Goal: Navigation & Orientation: Find specific page/section

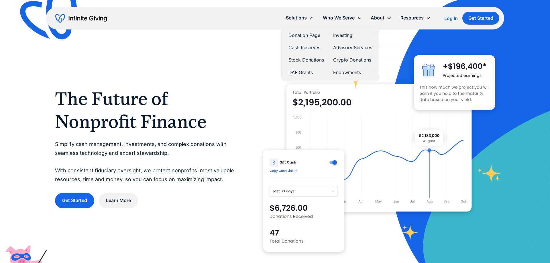
click at [289, 19] on div "Solutions" at bounding box center [296, 18] width 21 height 8
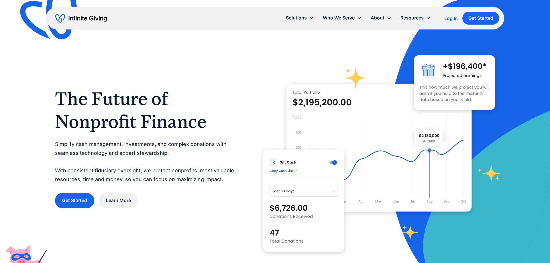
click at [293, 19] on div "Solutions" at bounding box center [296, 18] width 21 height 8
click at [88, 18] on img "home" at bounding box center [81, 18] width 52 height 9
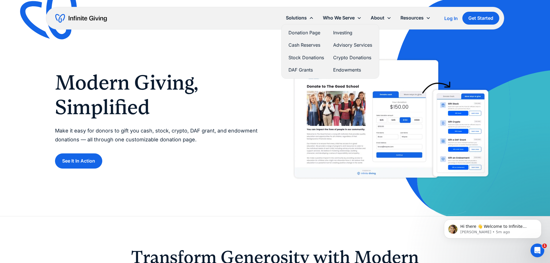
click at [299, 58] on link "Stock Donations" at bounding box center [305, 58] width 35 height 8
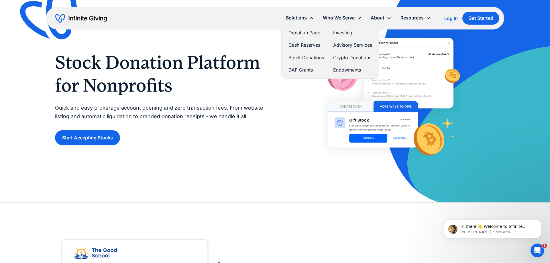
click at [304, 35] on link "Donation Page" at bounding box center [305, 33] width 35 height 8
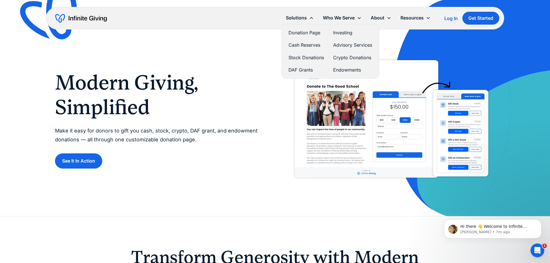
click at [309, 33] on link "Donation Page" at bounding box center [305, 33] width 35 height 8
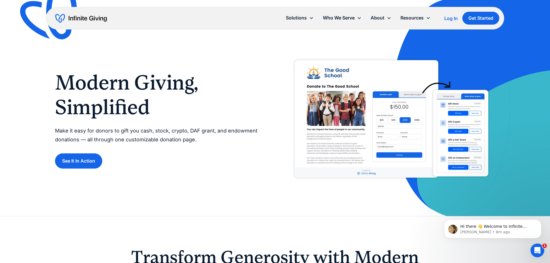
click at [244, 182] on div "Modern Giving, Simplified Make it easy for donors to gift you cash, stock, cryp…" at bounding box center [275, 108] width 440 height 216
